Goal: Transaction & Acquisition: Purchase product/service

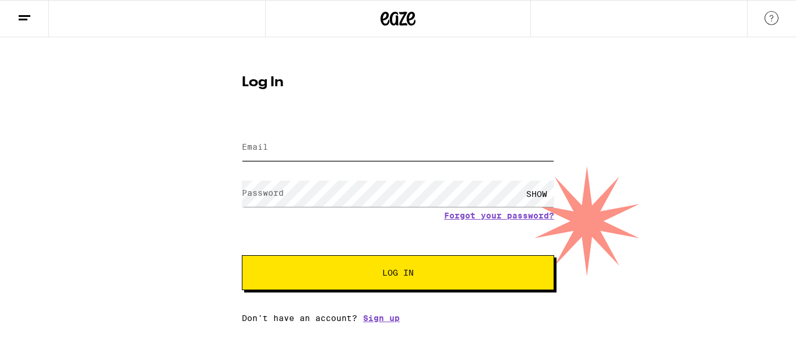
click at [351, 153] on input "Email" at bounding box center [398, 148] width 312 height 26
type input "[EMAIL_ADDRESS][DOMAIN_NAME]"
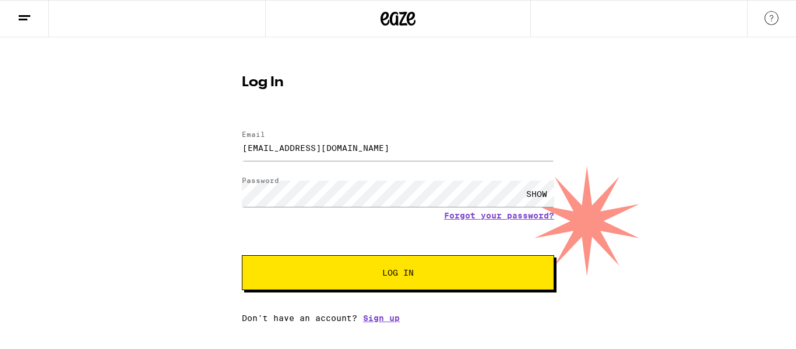
click at [377, 275] on span "Log In" at bounding box center [398, 273] width 218 height 8
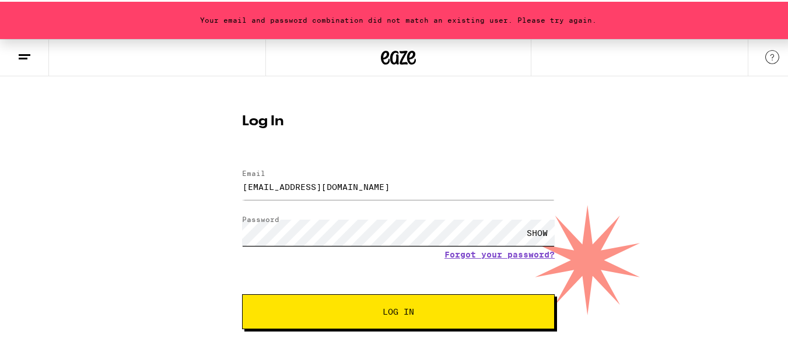
click at [242, 293] on button "Log In" at bounding box center [398, 310] width 312 height 35
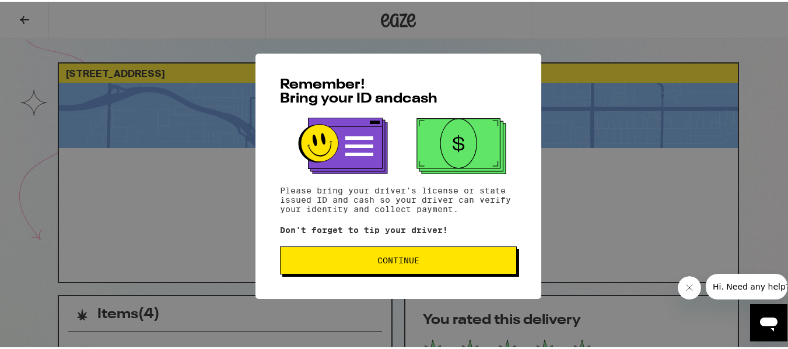
click at [394, 261] on span "Continue" at bounding box center [398, 259] width 42 height 8
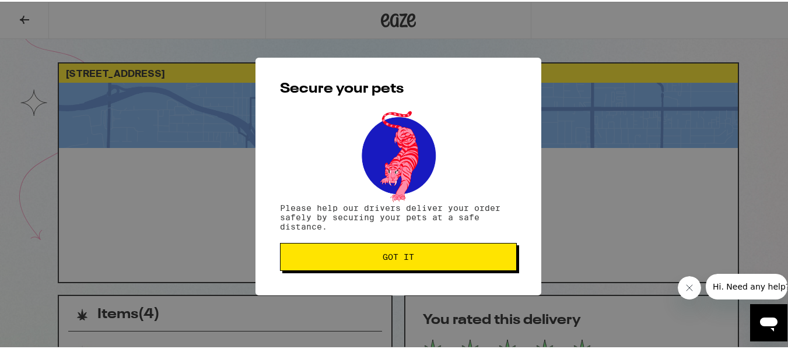
click at [403, 258] on span "Got it" at bounding box center [397, 255] width 31 height 8
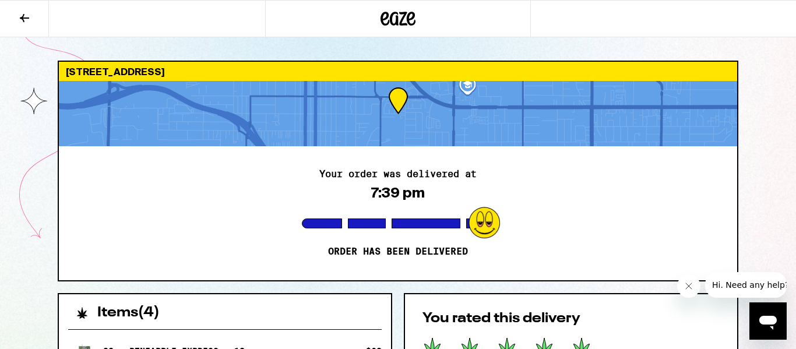
click at [402, 17] on icon at bounding box center [398, 18] width 35 height 21
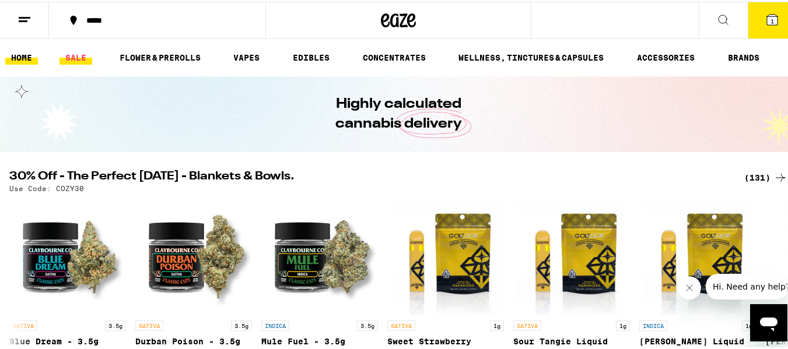
click at [75, 55] on link "SALE" at bounding box center [75, 56] width 33 height 14
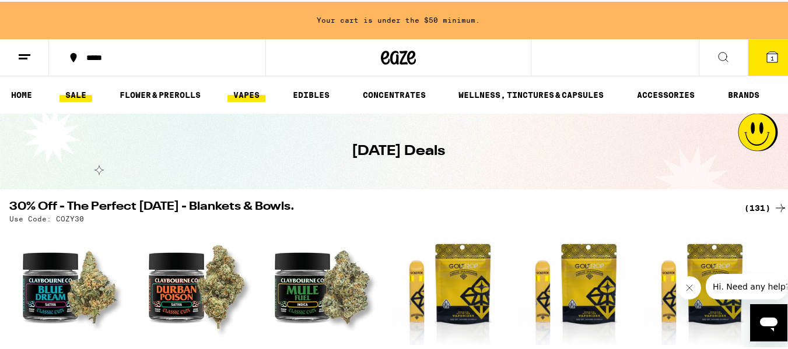
click at [248, 94] on link "VAPES" at bounding box center [246, 93] width 38 height 14
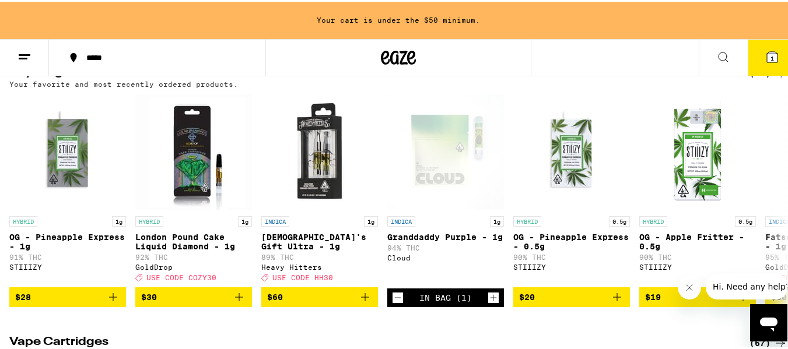
scroll to position [139, 0]
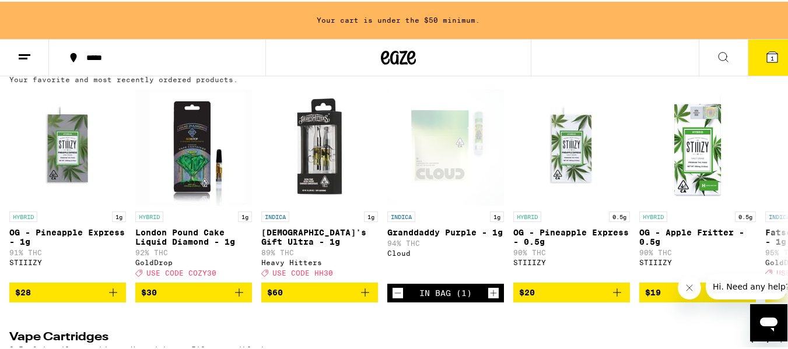
click at [246, 300] on button "$30" at bounding box center [193, 291] width 117 height 20
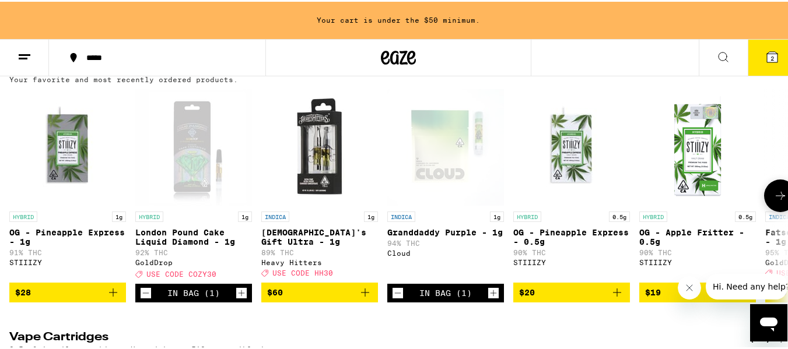
scroll to position [102, 0]
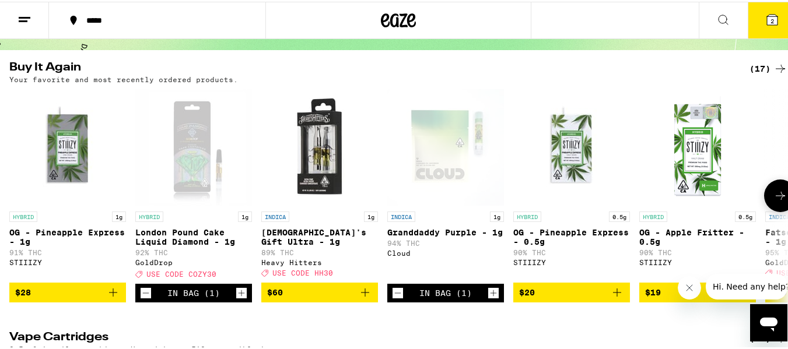
click at [774, 198] on icon at bounding box center [780, 194] width 14 height 14
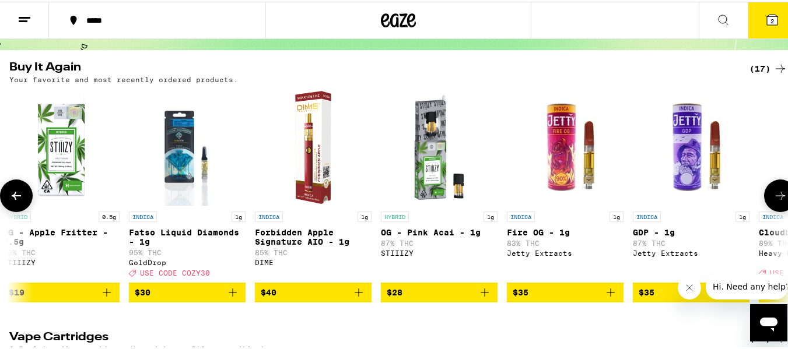
scroll to position [0, 642]
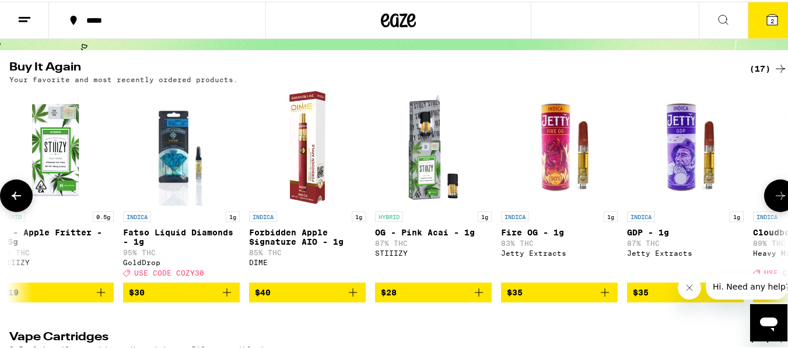
click at [229, 298] on icon "Add to bag" at bounding box center [227, 291] width 14 height 14
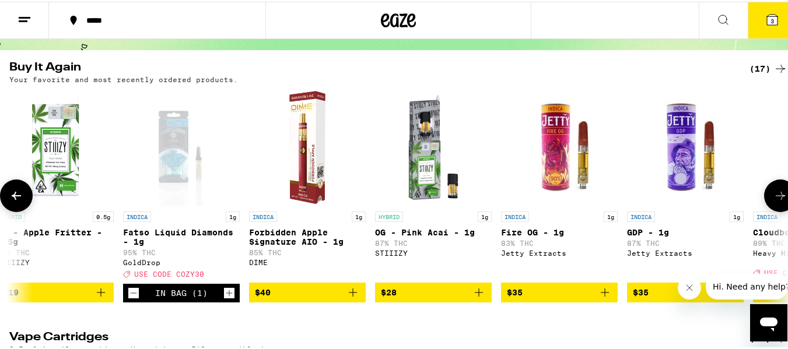
click at [770, 16] on span "3" at bounding box center [771, 19] width 3 height 7
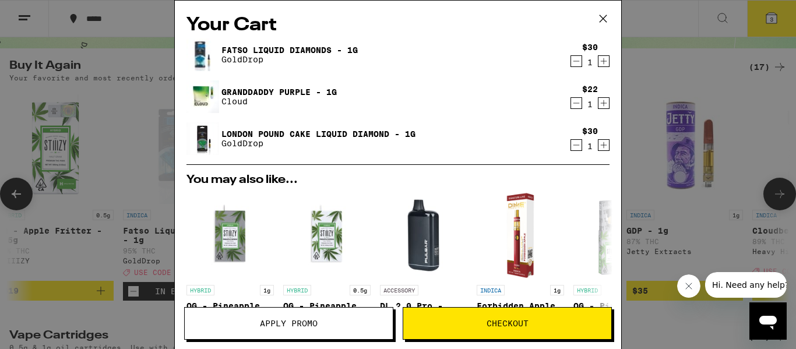
click at [336, 325] on span "Apply Promo" at bounding box center [289, 323] width 208 height 8
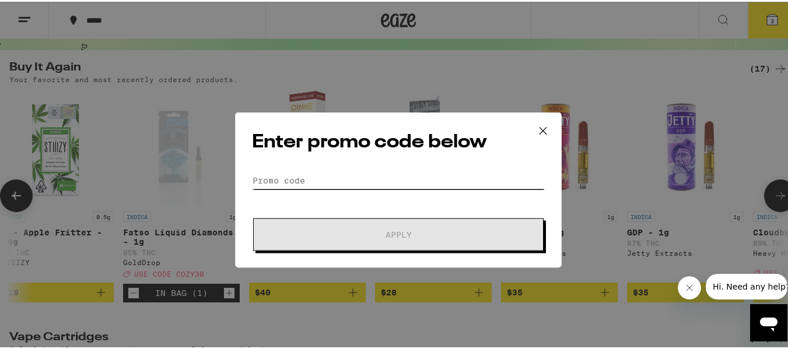
click at [392, 168] on input "Promo Code" at bounding box center [398, 164] width 293 height 17
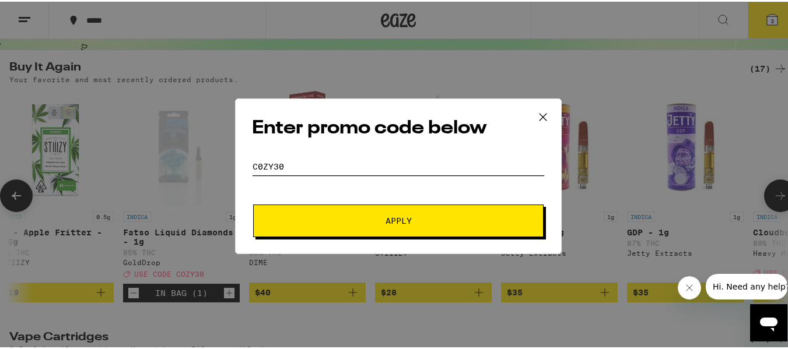
type input "c0zy30"
click at [429, 216] on span "Apply" at bounding box center [398, 219] width 210 height 8
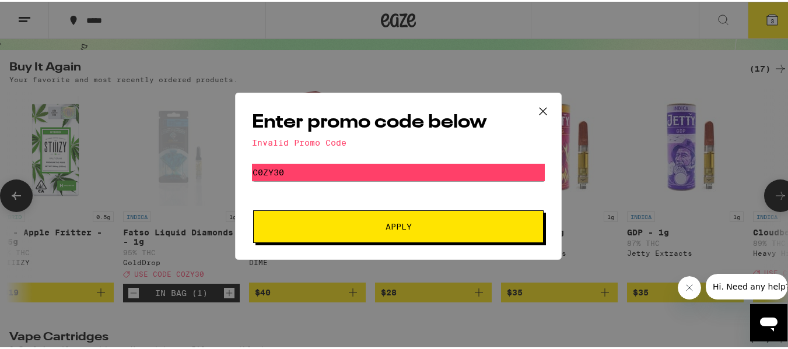
click at [419, 226] on span "Apply" at bounding box center [398, 225] width 210 height 8
click at [539, 109] on icon at bounding box center [542, 109] width 7 height 7
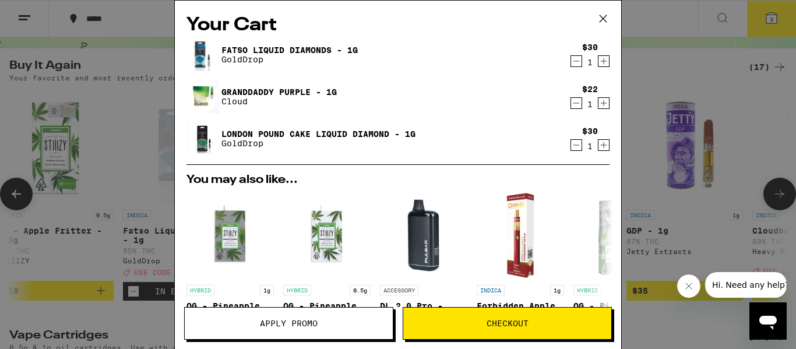
click at [611, 19] on icon at bounding box center [603, 18] width 17 height 17
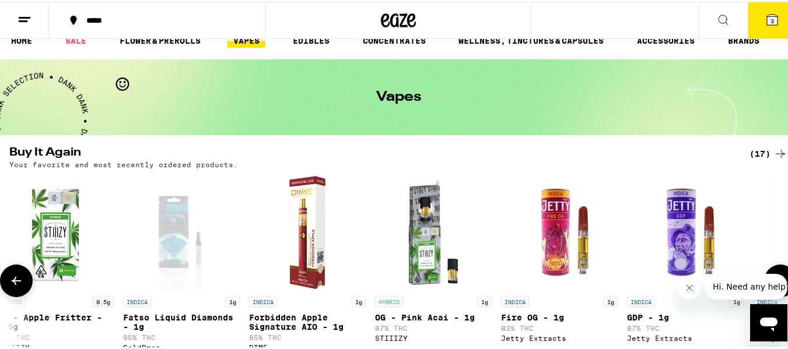
scroll to position [15, 0]
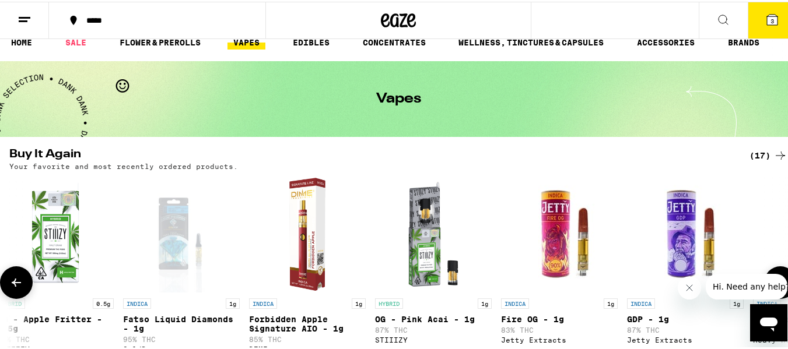
click at [769, 27] on button "3" at bounding box center [771, 19] width 49 height 36
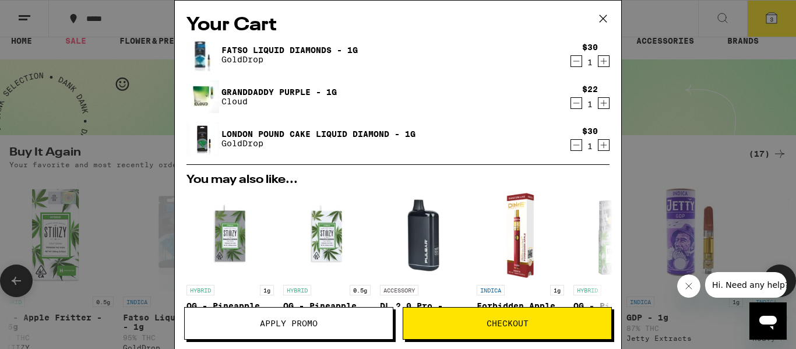
click at [285, 331] on button "Apply Promo" at bounding box center [288, 323] width 209 height 33
click at [284, 328] on span "Apply Promo" at bounding box center [289, 323] width 58 height 8
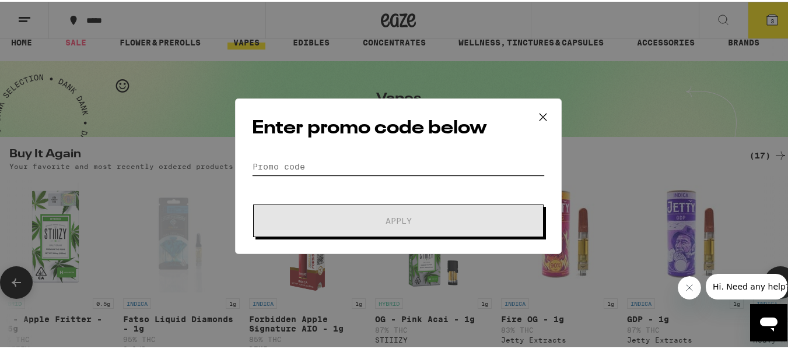
click at [342, 166] on input "Promo Code" at bounding box center [398, 164] width 293 height 17
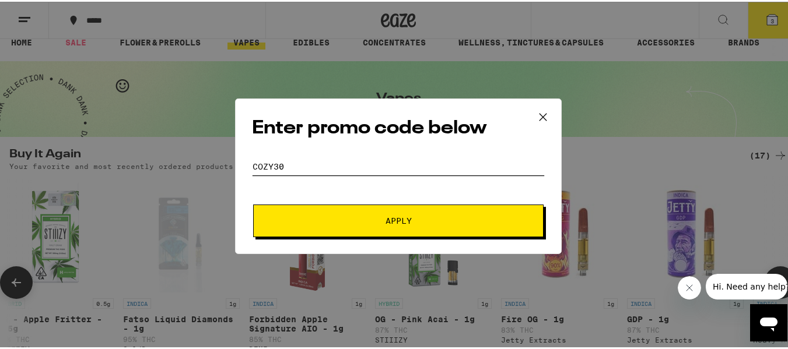
type input "COZY30"
click at [392, 220] on span "Apply" at bounding box center [398, 219] width 26 height 8
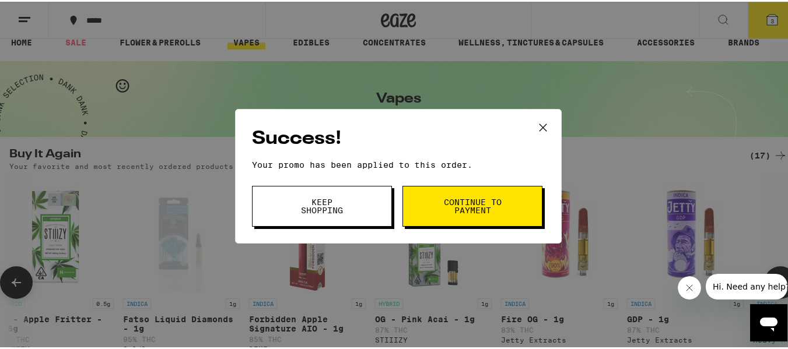
click at [460, 201] on span "Continue to payment" at bounding box center [471, 204] width 59 height 16
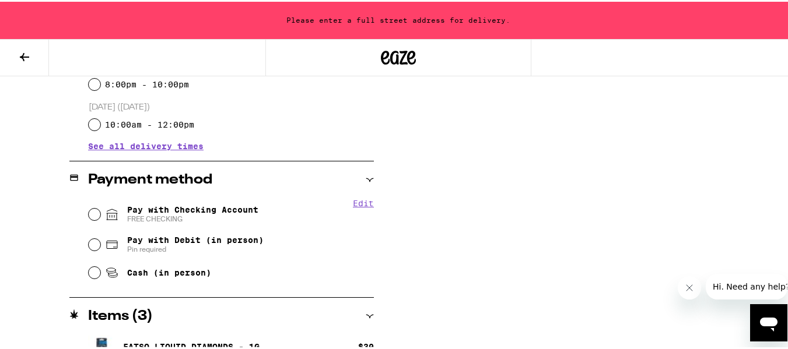
scroll to position [417, 0]
click at [90, 275] on input "Cash (in person)" at bounding box center [95, 271] width 12 height 12
radio input "true"
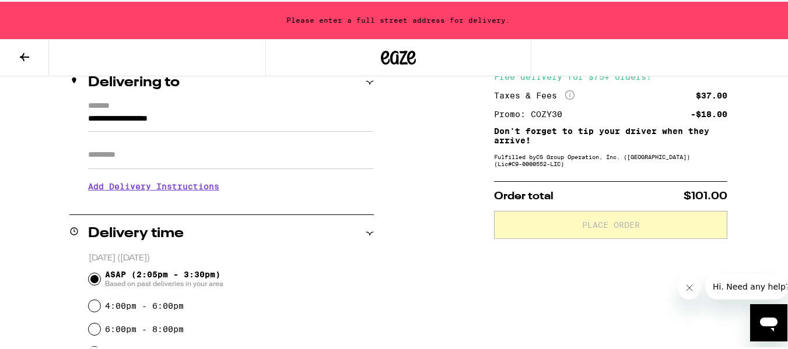
scroll to position [147, 0]
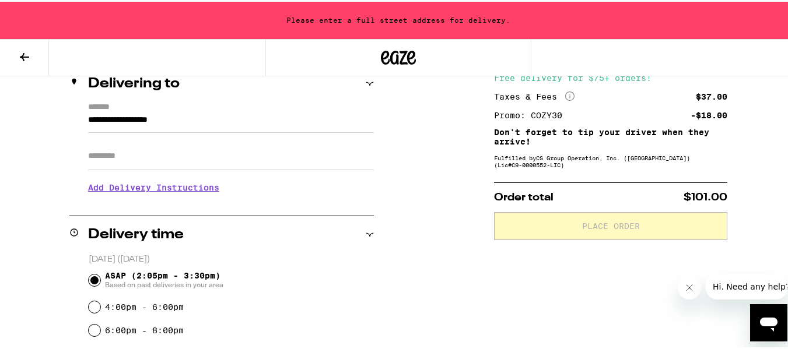
click at [153, 118] on input "**********" at bounding box center [231, 121] width 286 height 20
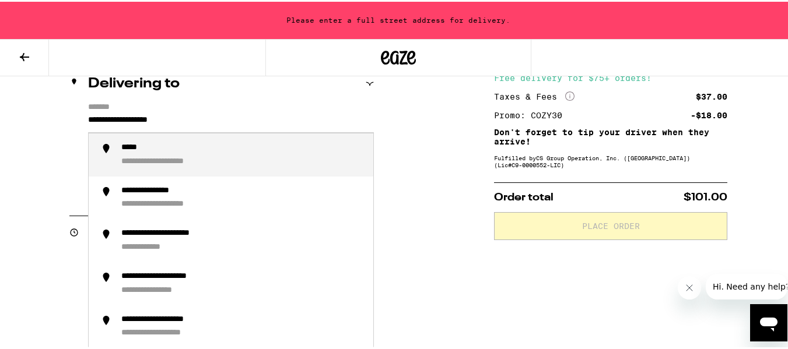
scroll to position [0, 0]
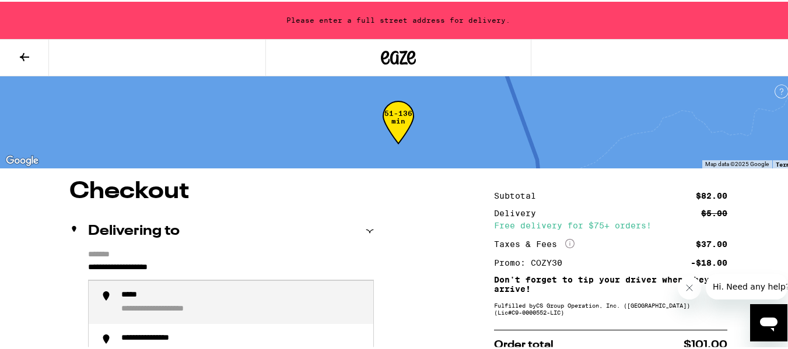
click at [41, 58] on button at bounding box center [24, 56] width 49 height 37
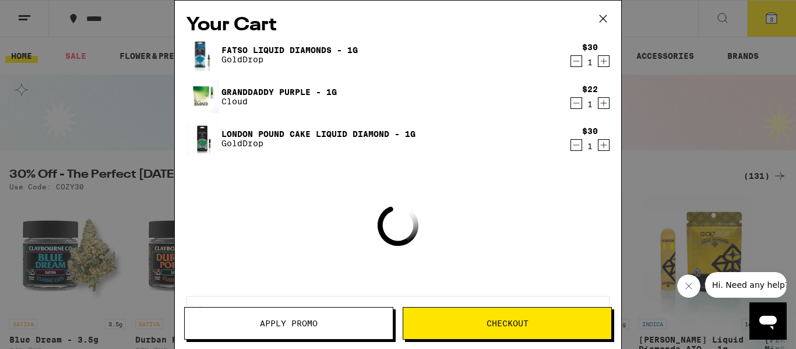
click at [604, 16] on icon at bounding box center [603, 18] width 17 height 17
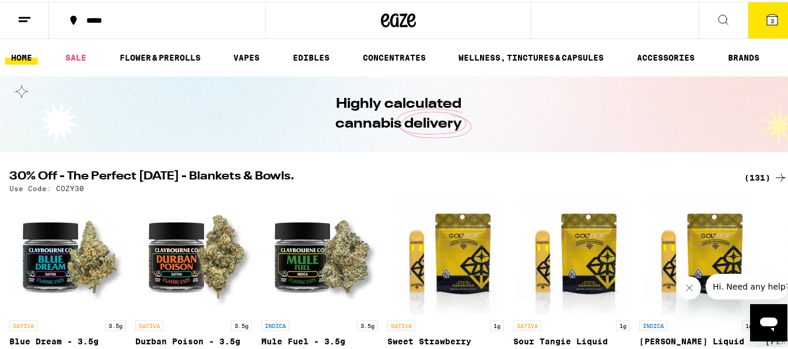
click at [31, 17] on button at bounding box center [24, 19] width 49 height 37
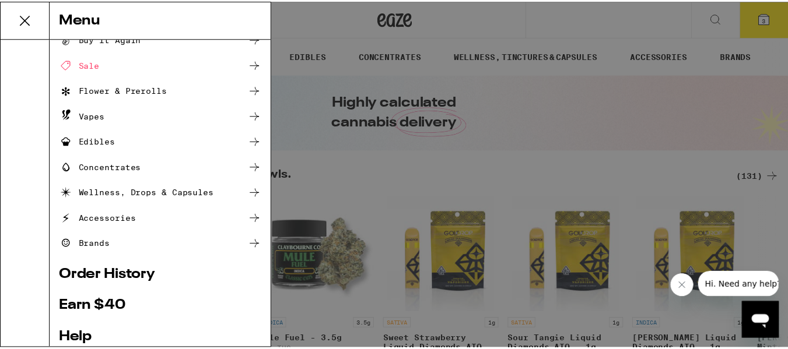
scroll to position [5, 0]
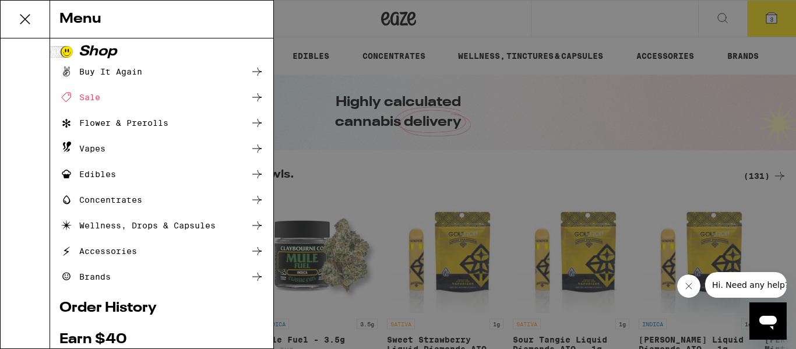
click at [773, 19] on div "Menu Shop Buy It Again Sale Flower & Prerolls Vapes Edibles Concentrates Wellne…" at bounding box center [398, 174] width 796 height 349
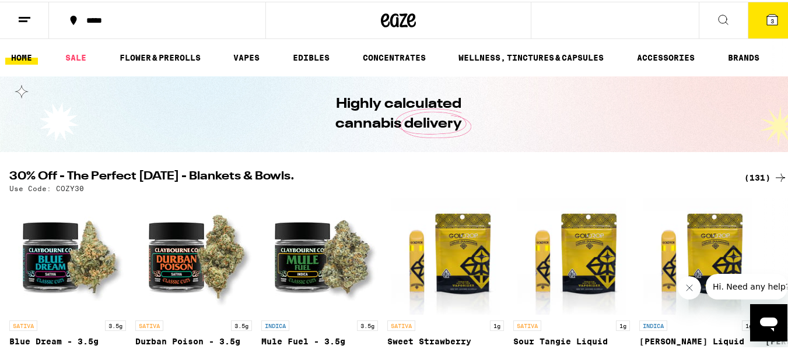
click at [772, 19] on button "3" at bounding box center [771, 19] width 49 height 36
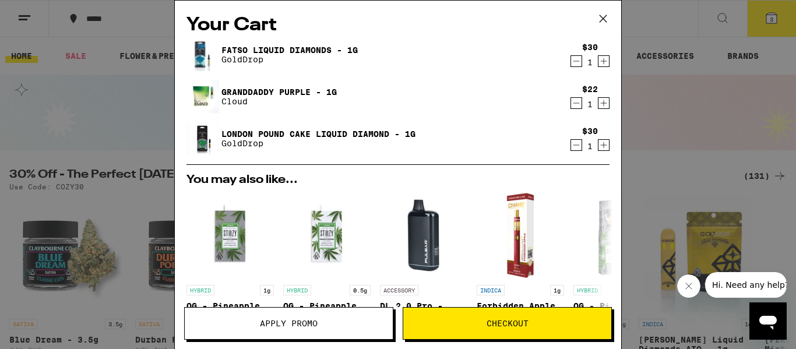
click at [506, 334] on button "Checkout" at bounding box center [507, 323] width 209 height 33
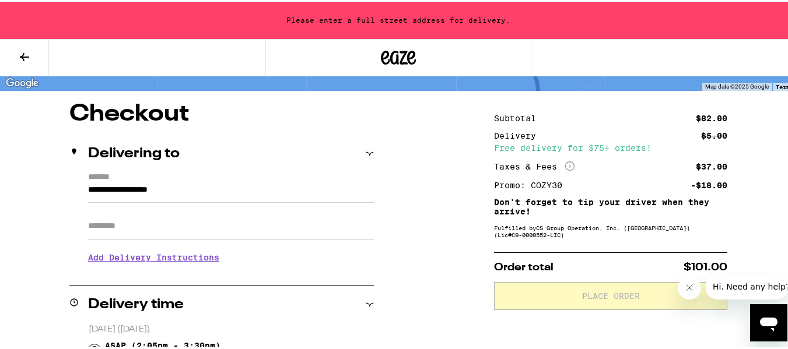
scroll to position [82, 0]
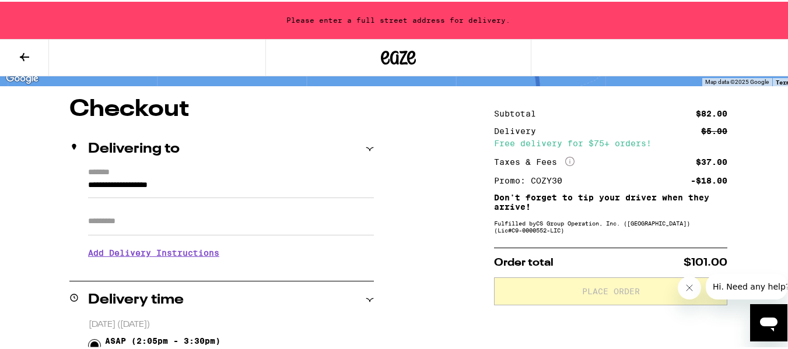
click at [285, 165] on div "Delivering to" at bounding box center [221, 147] width 304 height 37
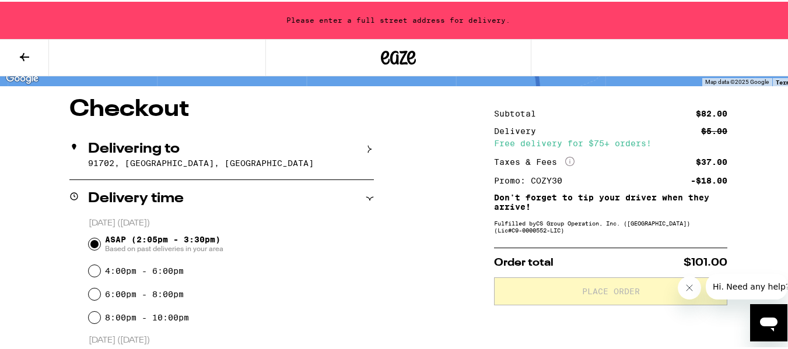
click at [299, 147] on div "Delivering to" at bounding box center [221, 147] width 304 height 14
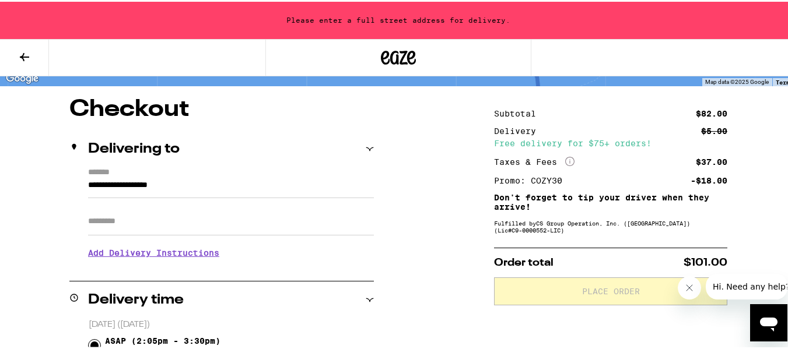
click at [242, 174] on label "*******" at bounding box center [231, 171] width 286 height 10
click at [242, 177] on input "**********" at bounding box center [231, 187] width 286 height 20
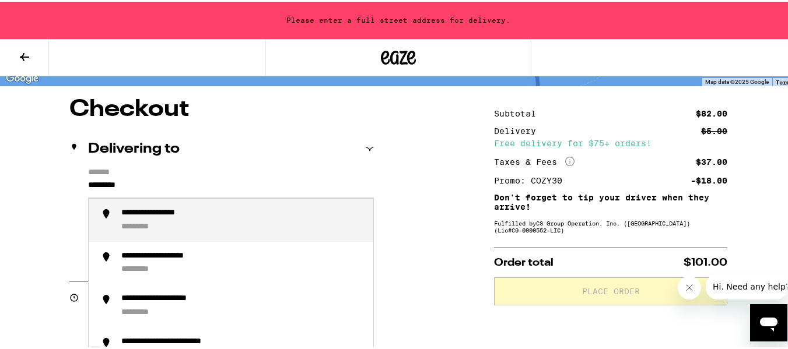
click at [206, 216] on div "**********" at bounding box center [168, 211] width 95 height 10
type input "**********"
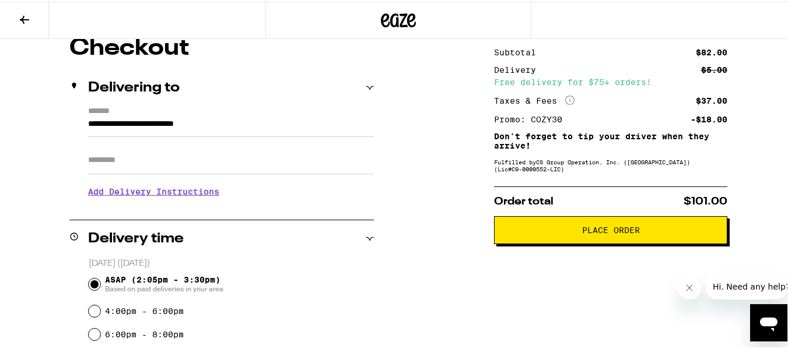
scroll to position [105, 0]
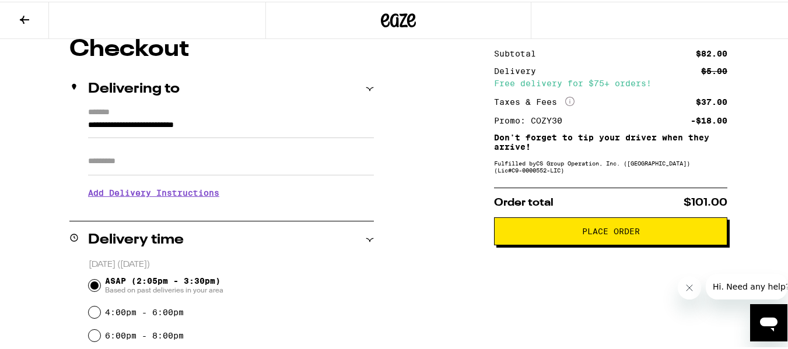
click at [654, 244] on button "Place Order" at bounding box center [610, 230] width 233 height 28
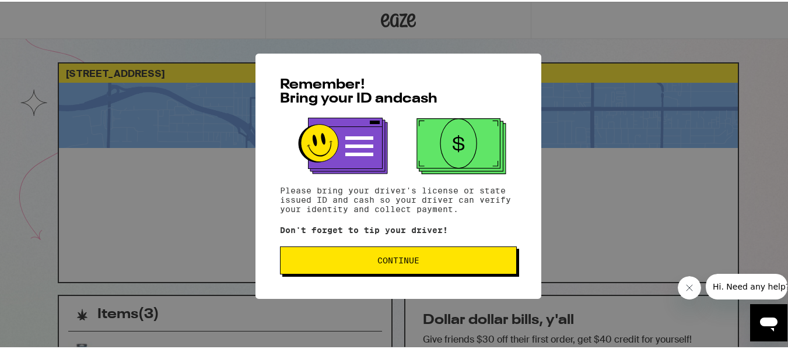
click at [381, 261] on span "Continue" at bounding box center [398, 259] width 42 height 8
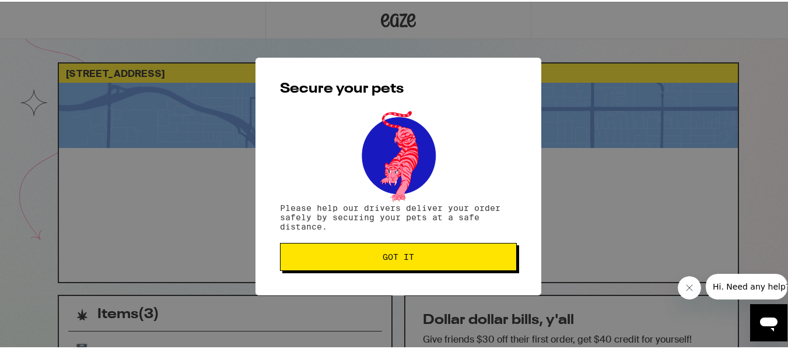
click at [413, 258] on span "Got it" at bounding box center [398, 255] width 217 height 8
